Goal: Task Accomplishment & Management: Manage account settings

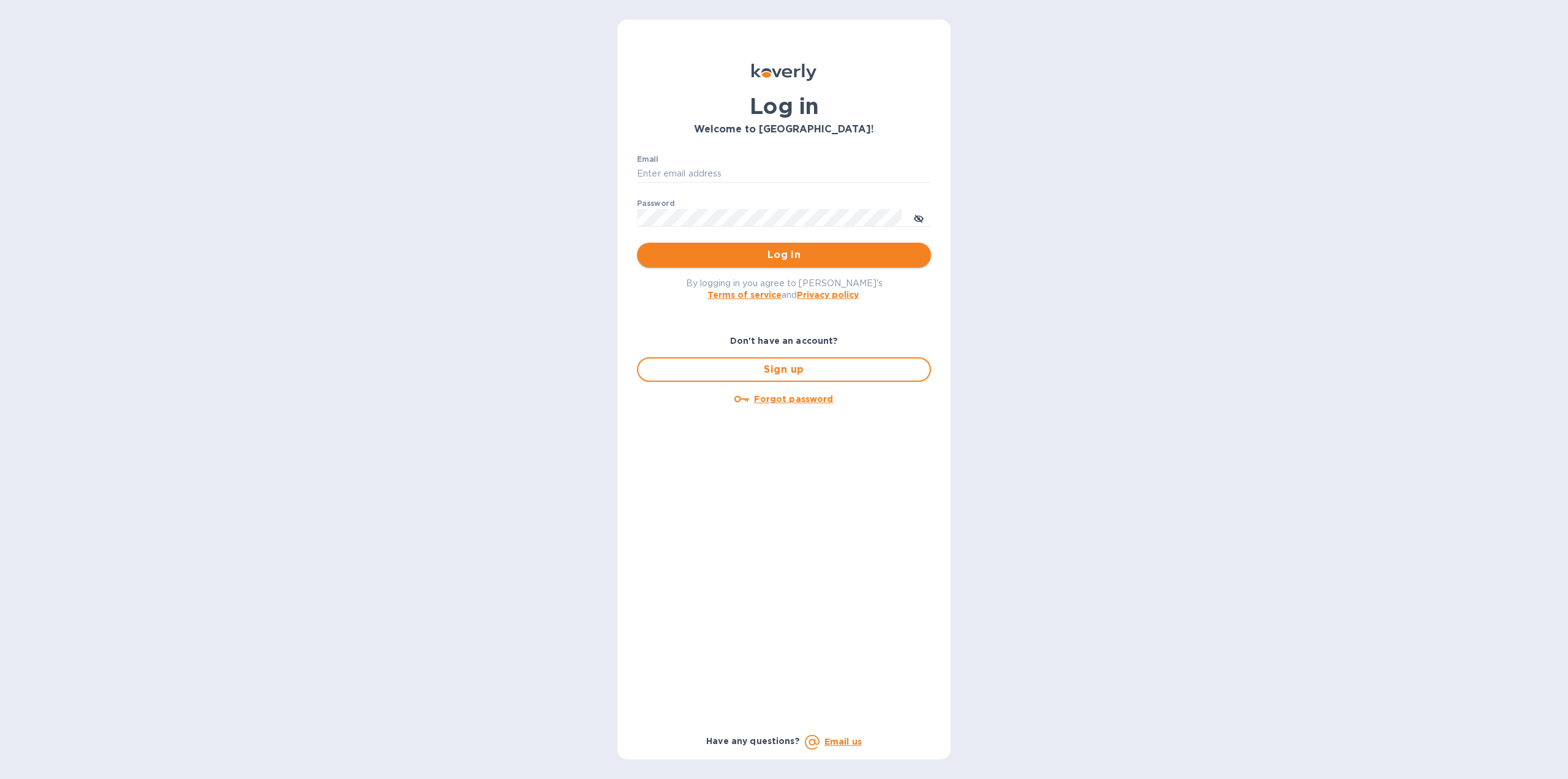
type input "[US_STATE][DOMAIN_NAME][EMAIL_ADDRESS][DOMAIN_NAME]"
click at [698, 261] on span "Log in" at bounding box center [784, 255] width 274 height 15
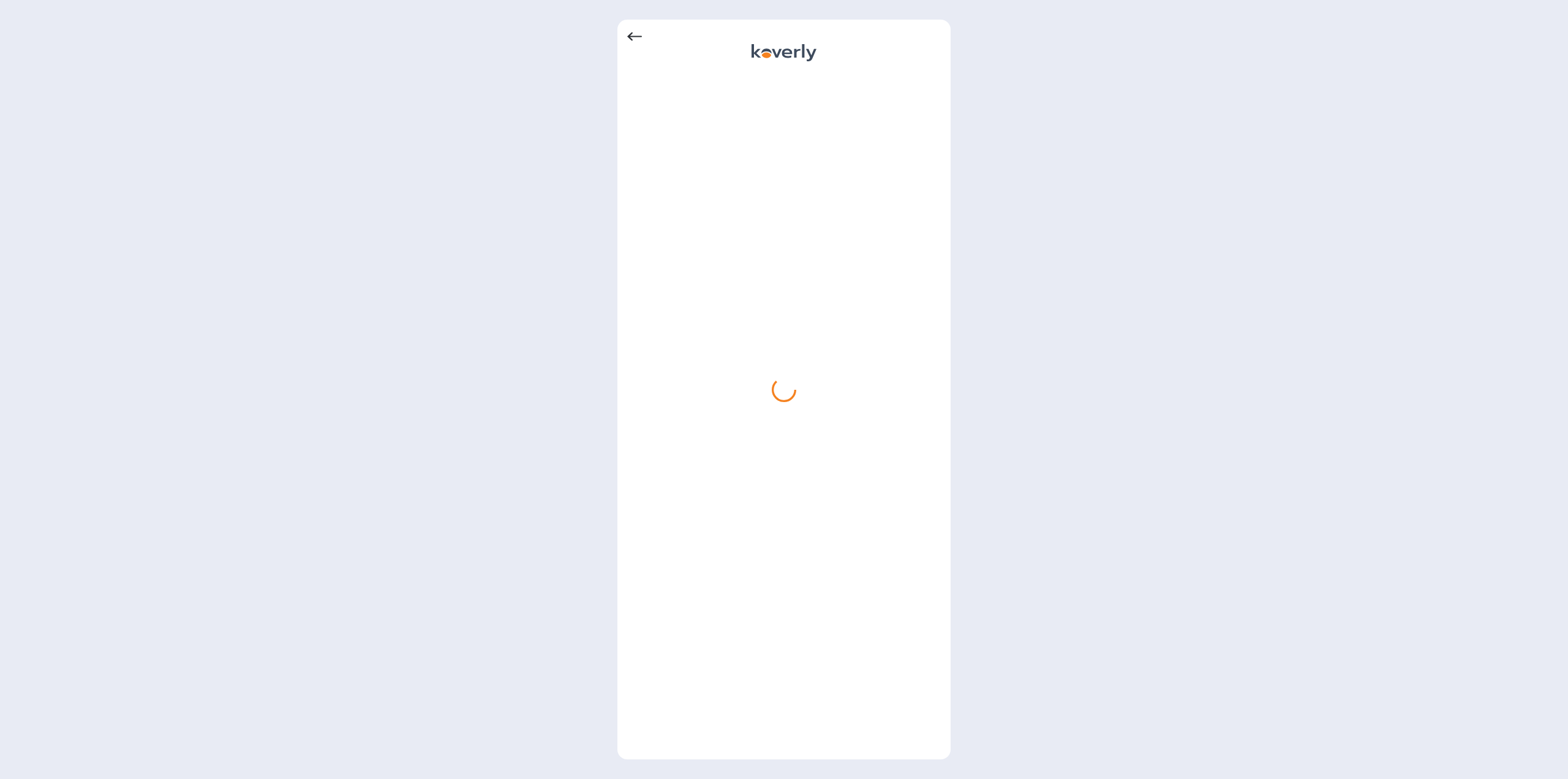
click at [636, 37] on icon at bounding box center [634, 36] width 15 height 9
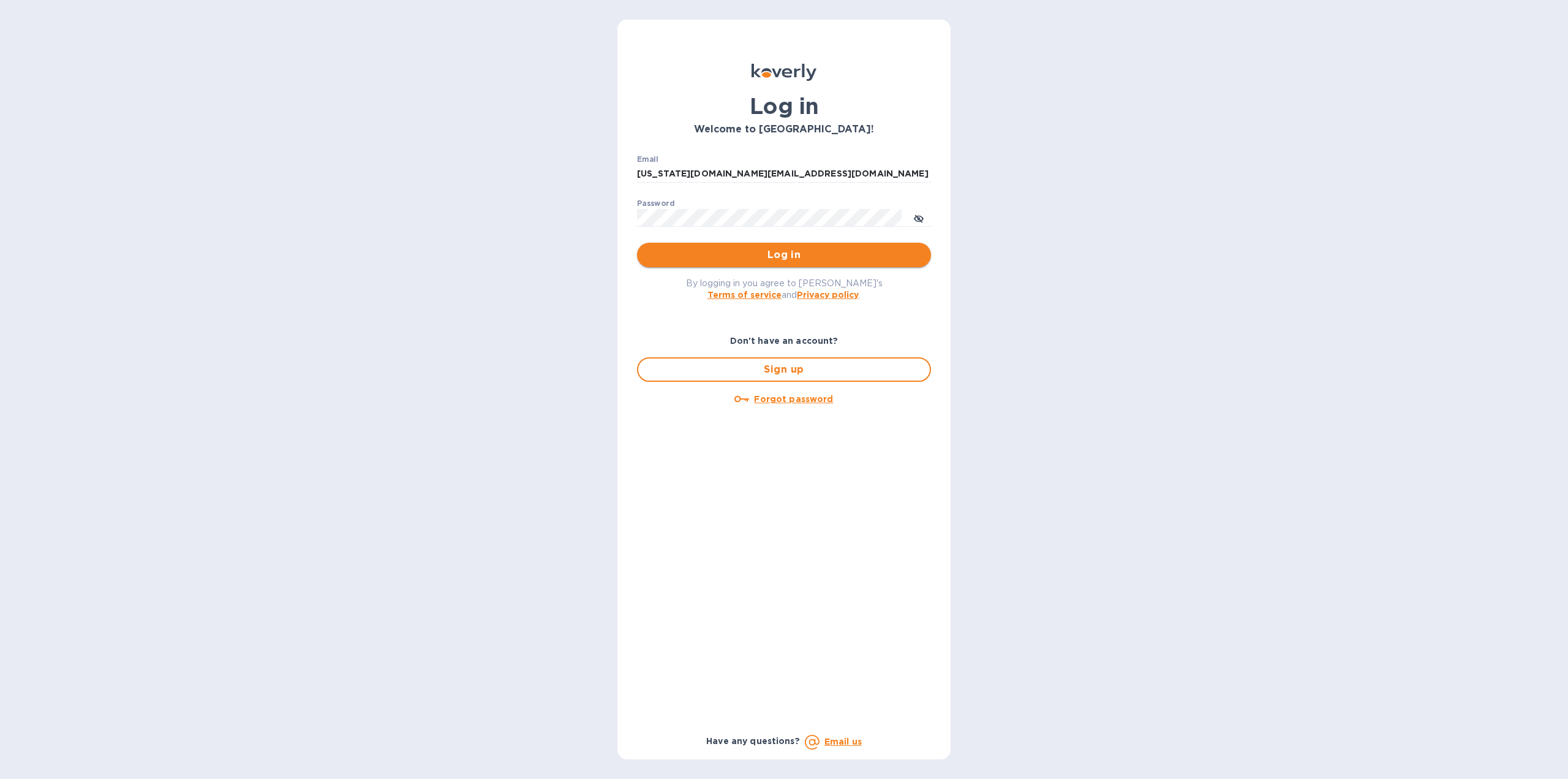
click at [773, 260] on span "Log in" at bounding box center [784, 255] width 274 height 15
